Goal: Task Accomplishment & Management: Manage account settings

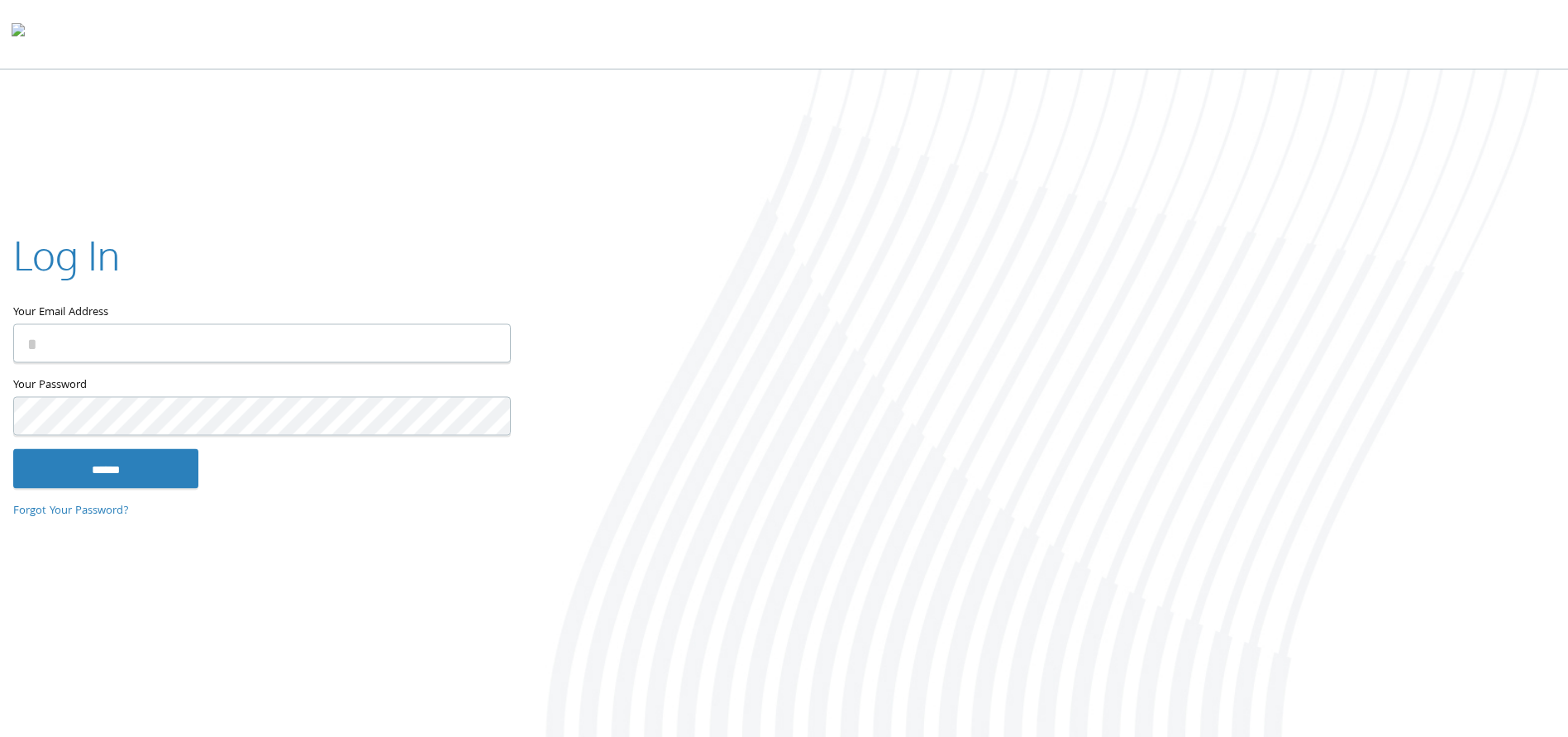
type input "**********"
click at [112, 479] on input "******" at bounding box center [106, 468] width 185 height 40
